Goal: Transaction & Acquisition: Purchase product/service

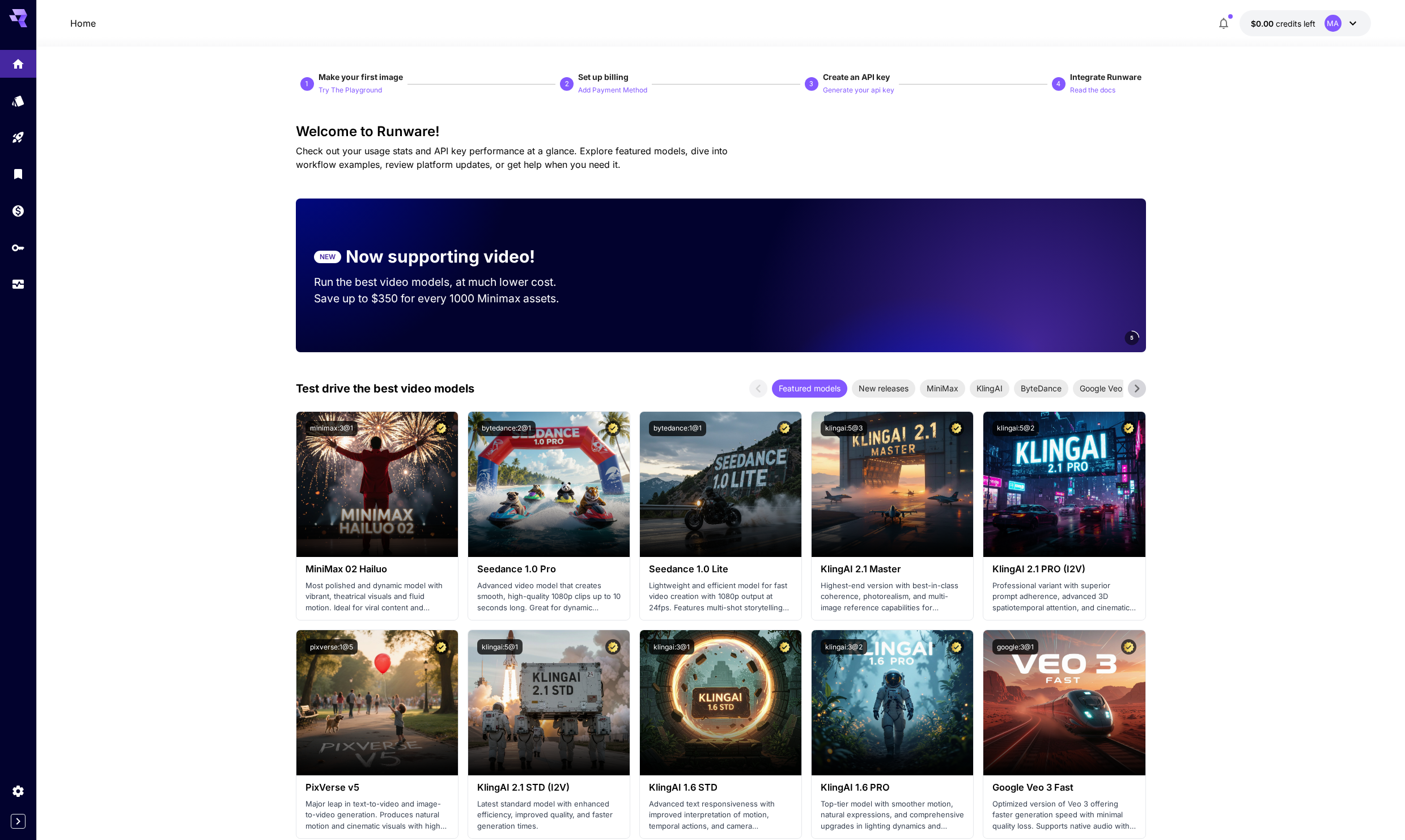
click at [1361, 25] on button "$0.00 credits left MA" at bounding box center [1306, 23] width 132 height 27
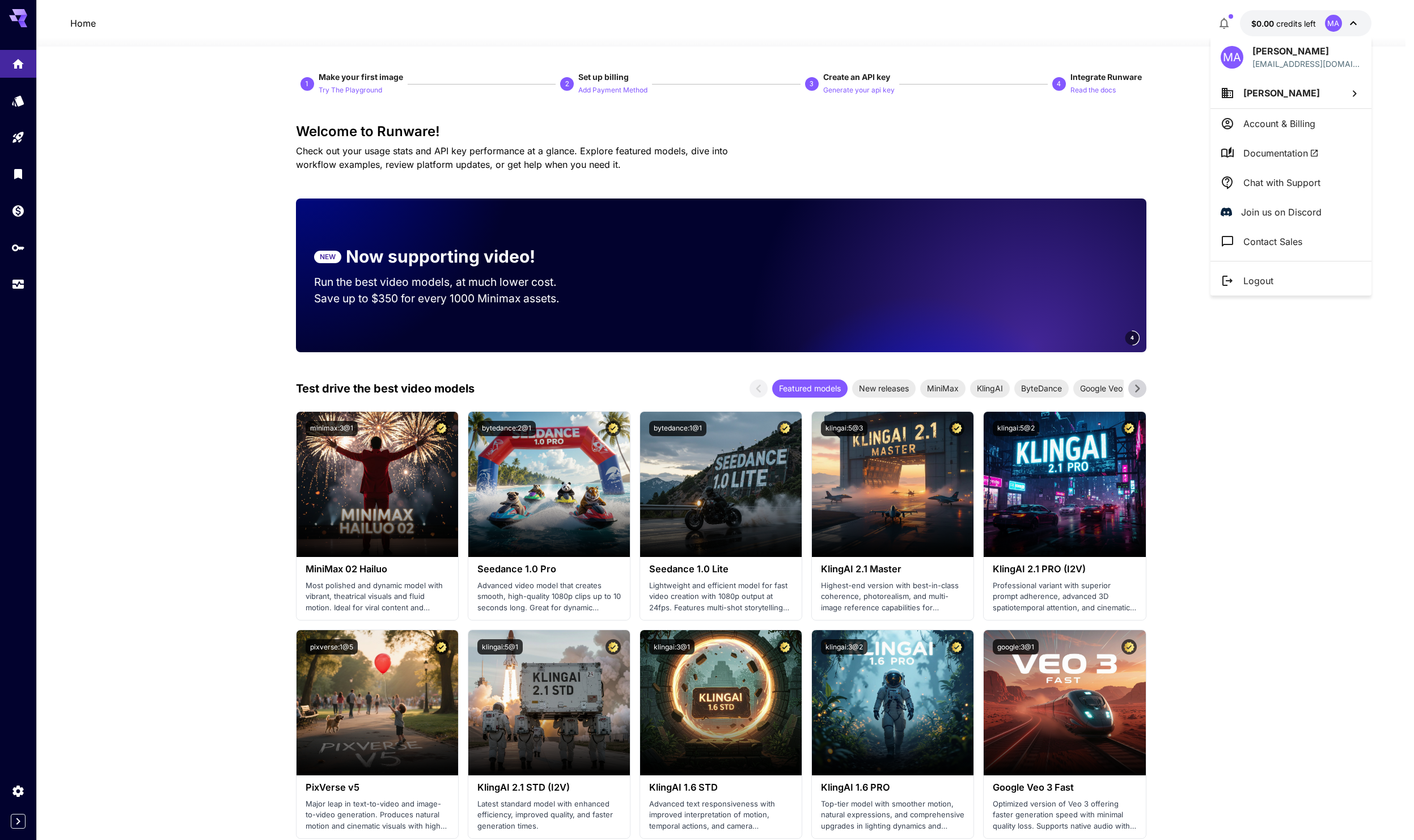
click at [165, 159] on div at bounding box center [707, 420] width 1414 height 840
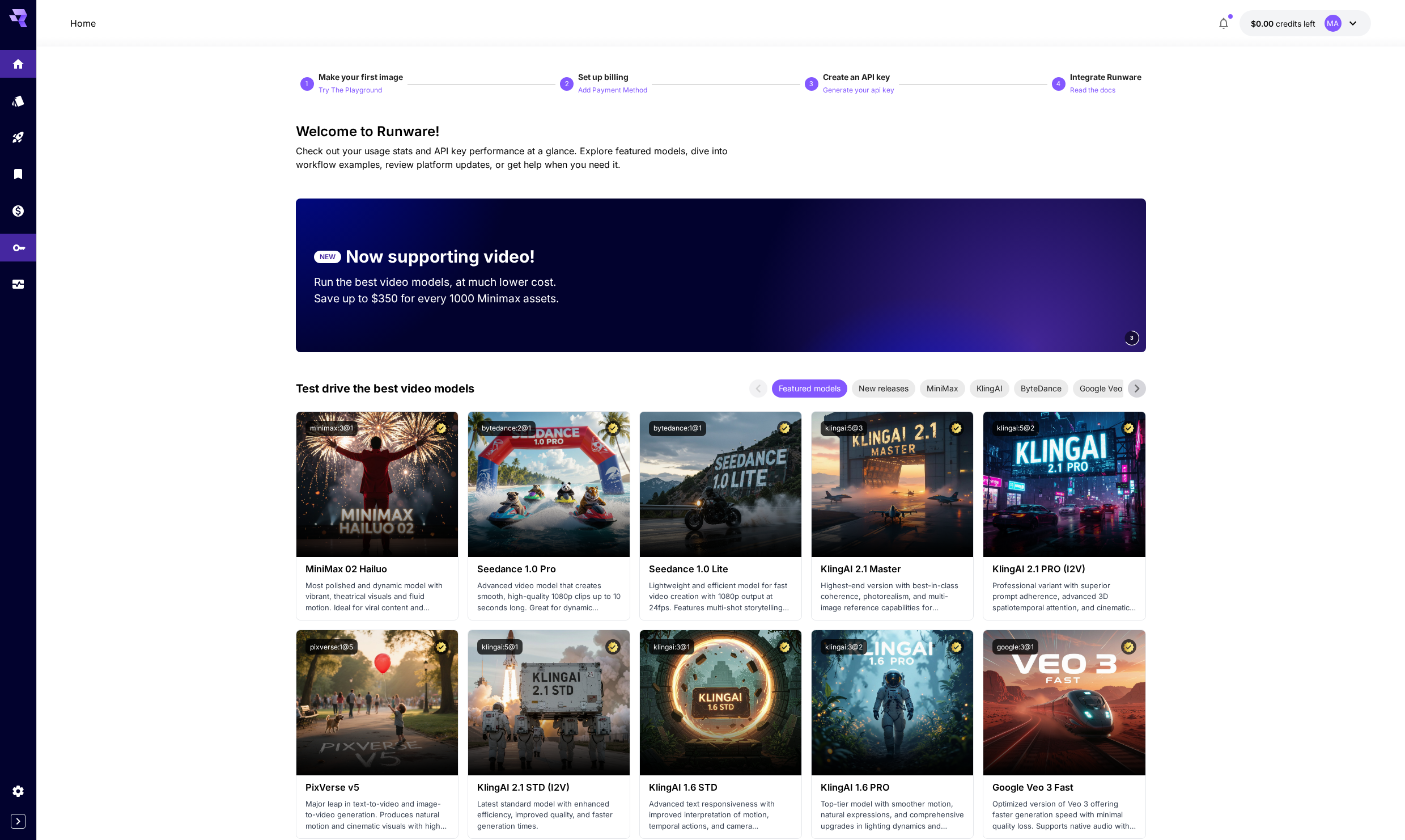
click at [9, 245] on link at bounding box center [18, 248] width 36 height 28
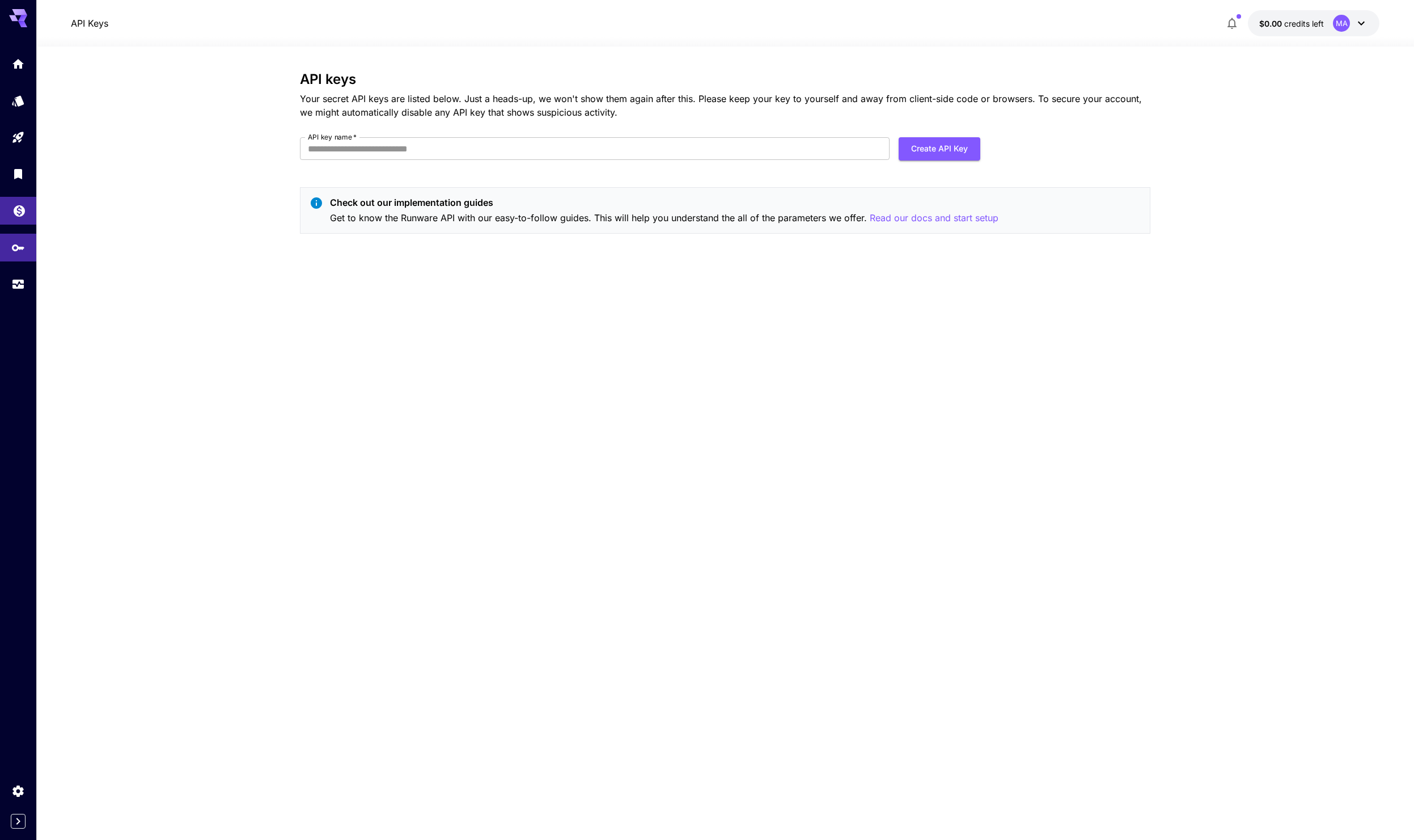
click at [12, 218] on link at bounding box center [18, 210] width 36 height 28
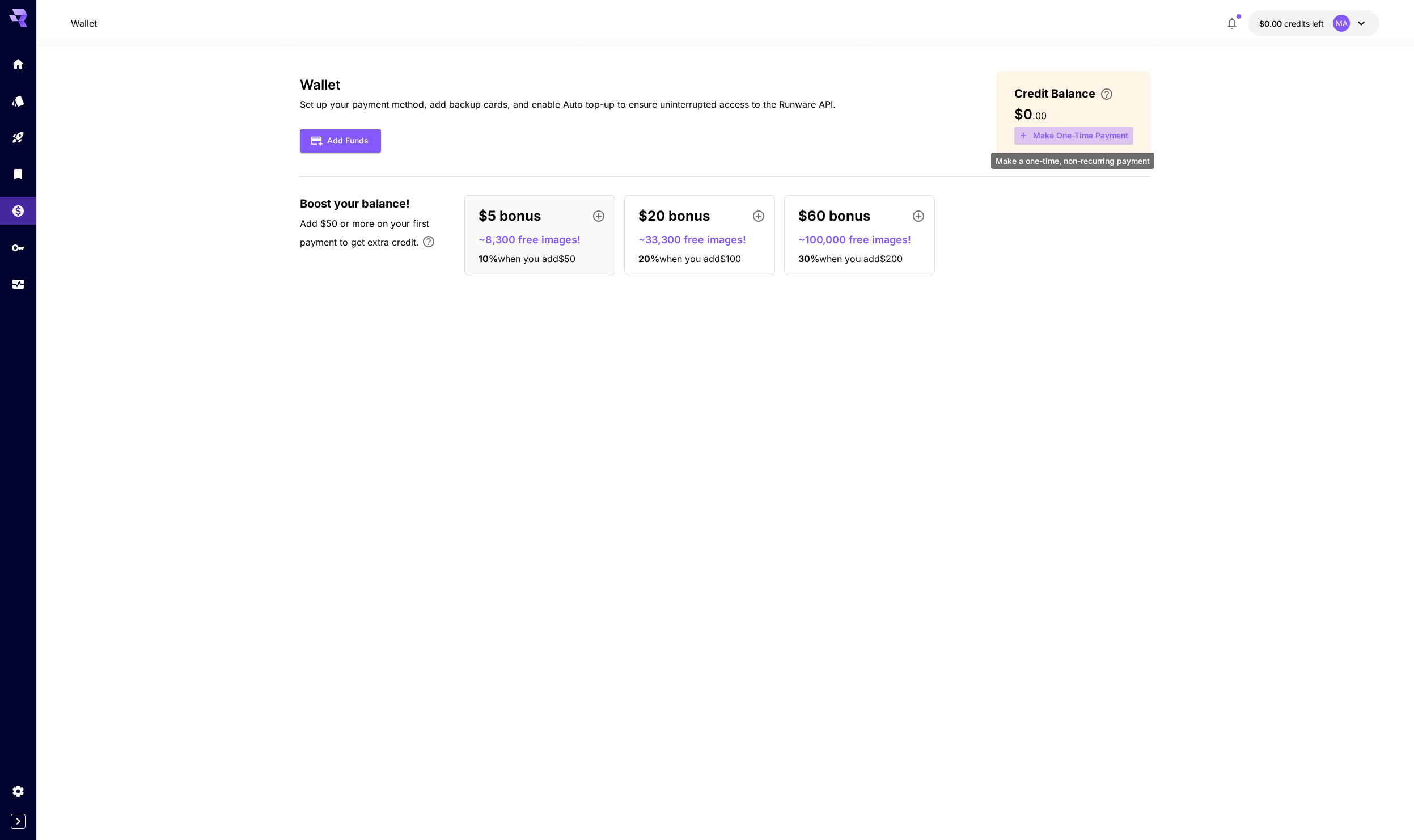
click at [1069, 133] on button "Make One-Time Payment" at bounding box center [1073, 136] width 119 height 18
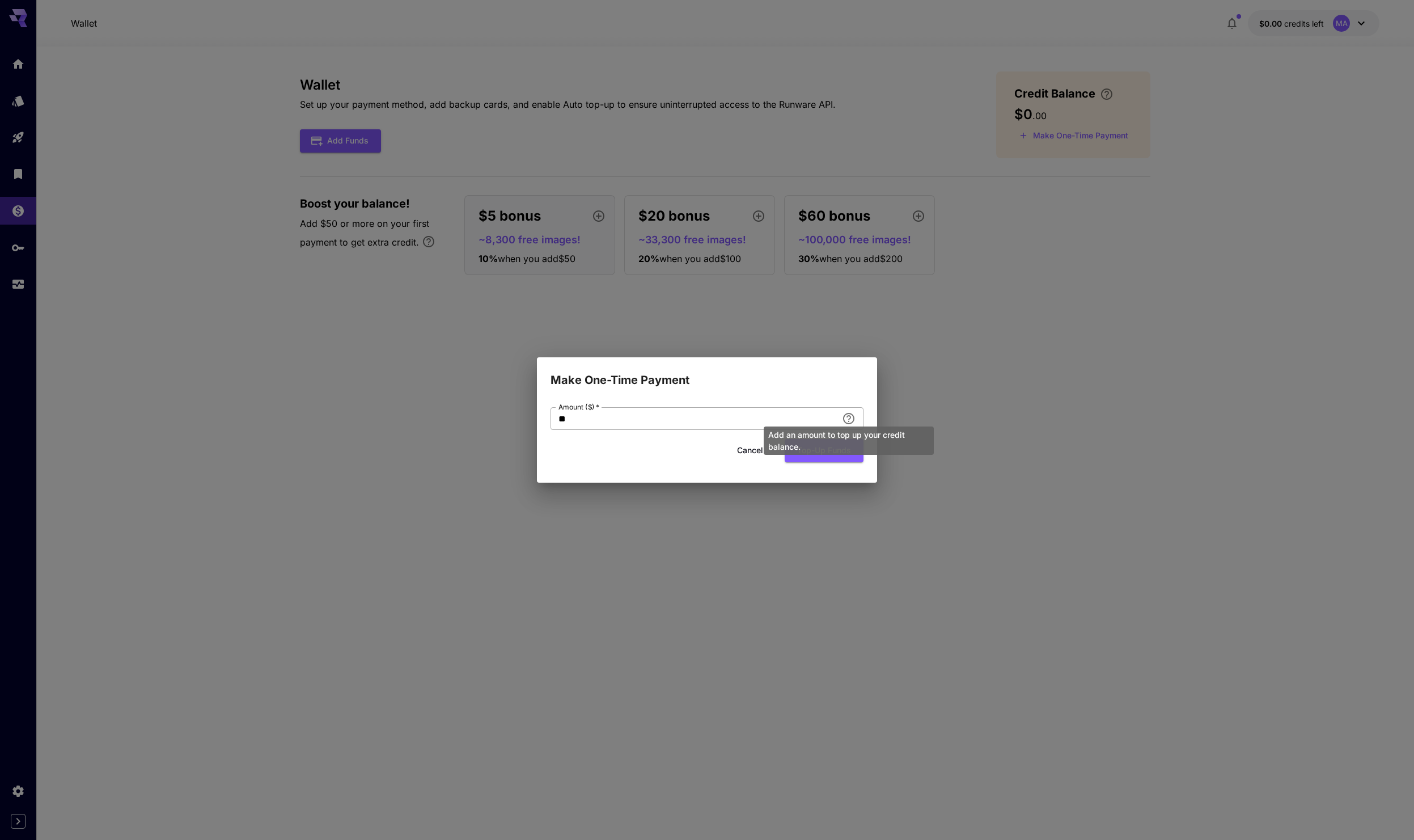
click at [849, 421] on div "Add an amount to top up your credit balance." at bounding box center [848, 437] width 172 height 37
click at [969, 378] on div "Make One-Time Payment Amount ($)   * ** Amount ($)   * Cancel Top-up funds" at bounding box center [707, 420] width 1414 height 840
click at [750, 448] on button "Cancel" at bounding box center [750, 451] width 51 height 24
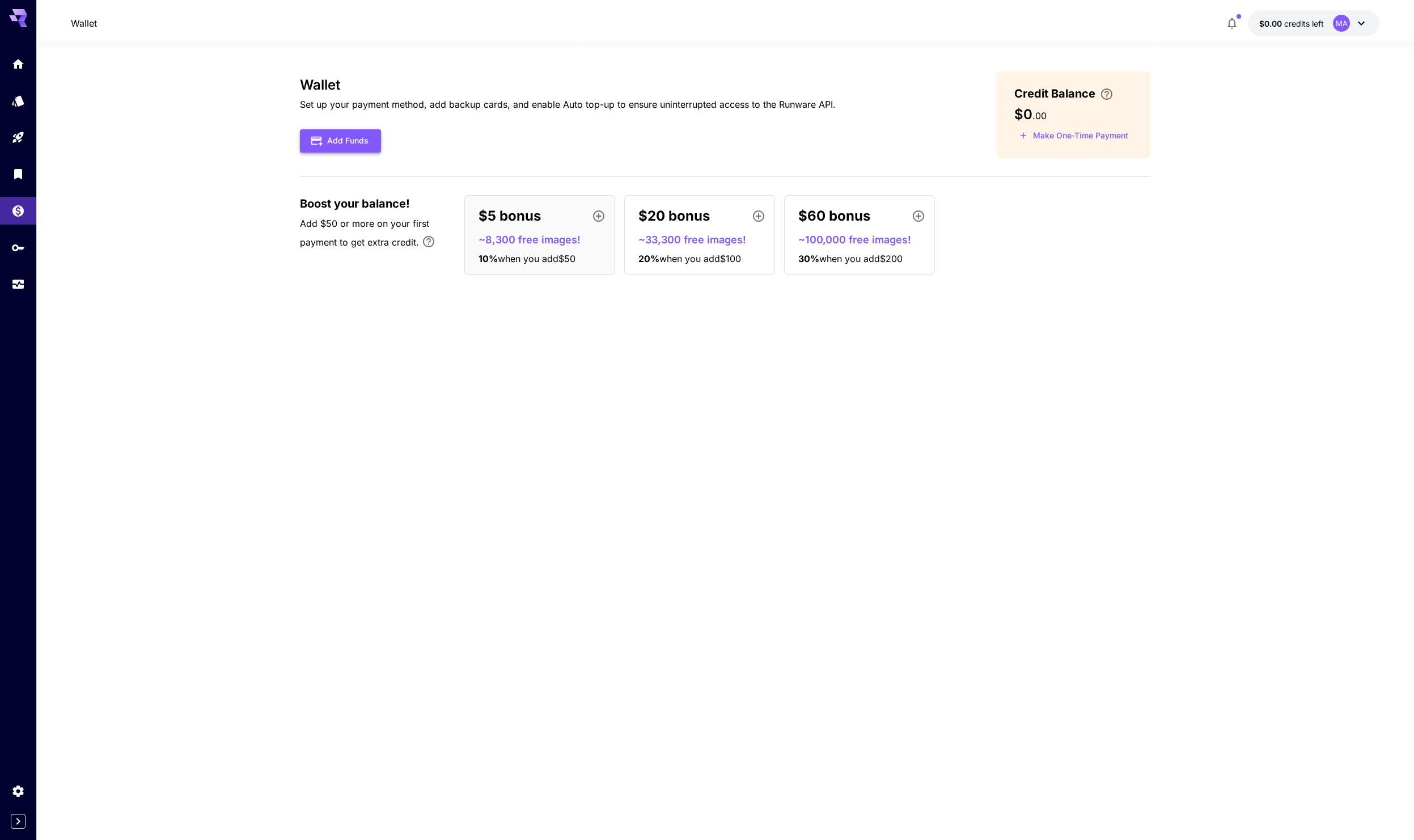
click at [340, 148] on button "Add Funds" at bounding box center [340, 141] width 82 height 24
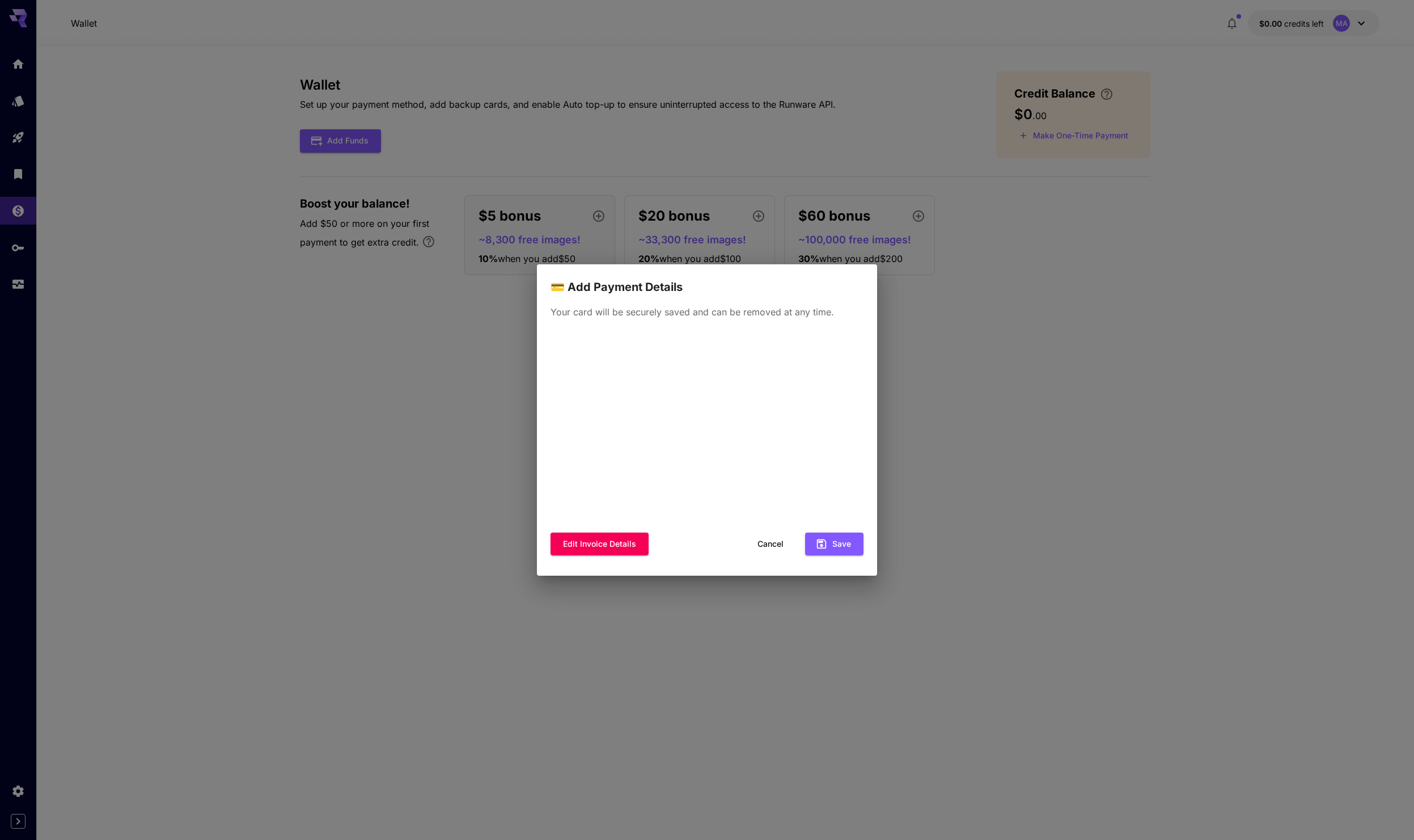
click at [924, 350] on div "💳 Add Payment Details Your card will be securely saved and can be removed at an…" at bounding box center [707, 420] width 1414 height 840
click at [775, 540] on button "Cancel" at bounding box center [770, 544] width 51 height 24
